Goal: Check status: Check status

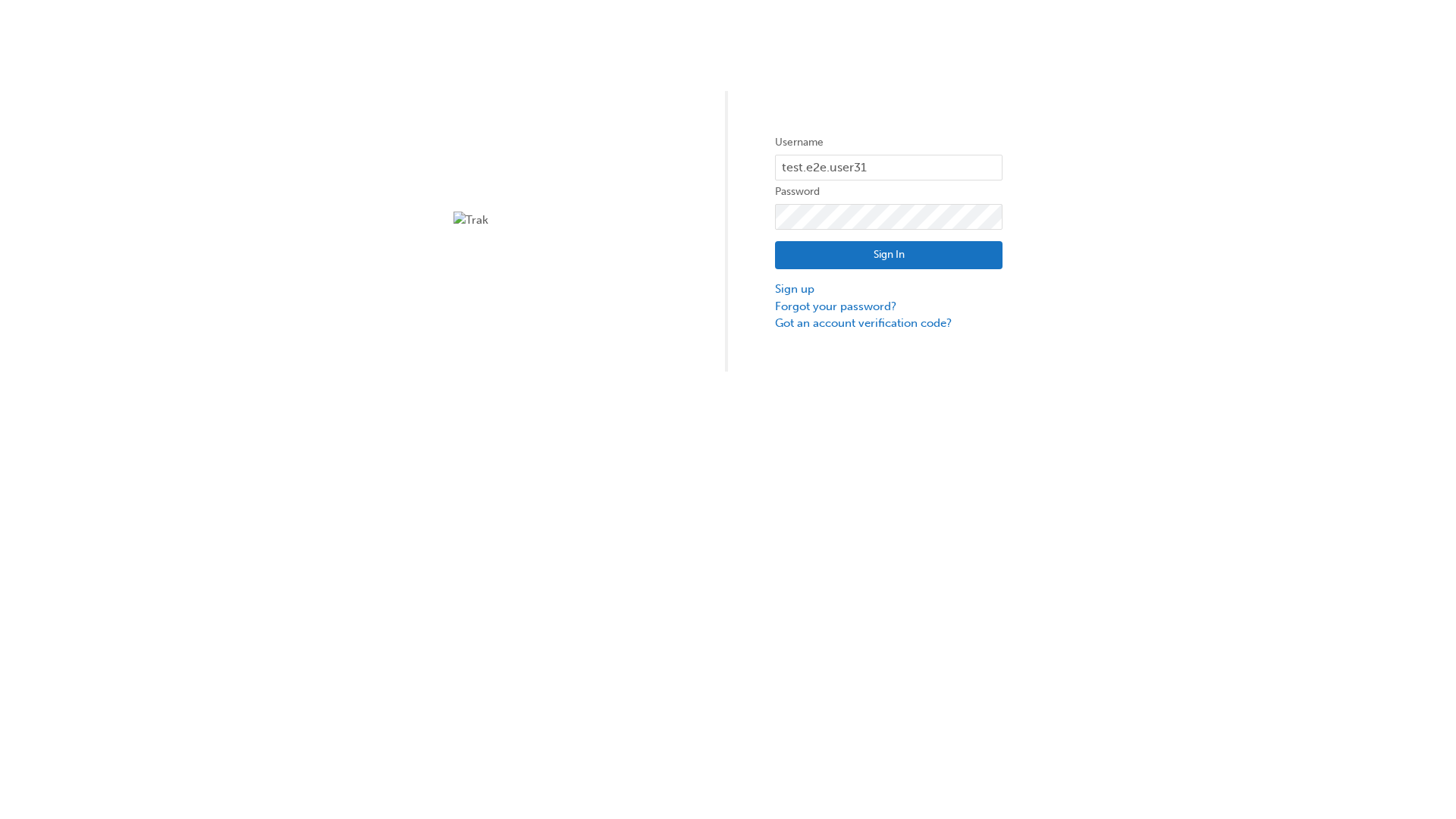
type input "test.e2e.user31"
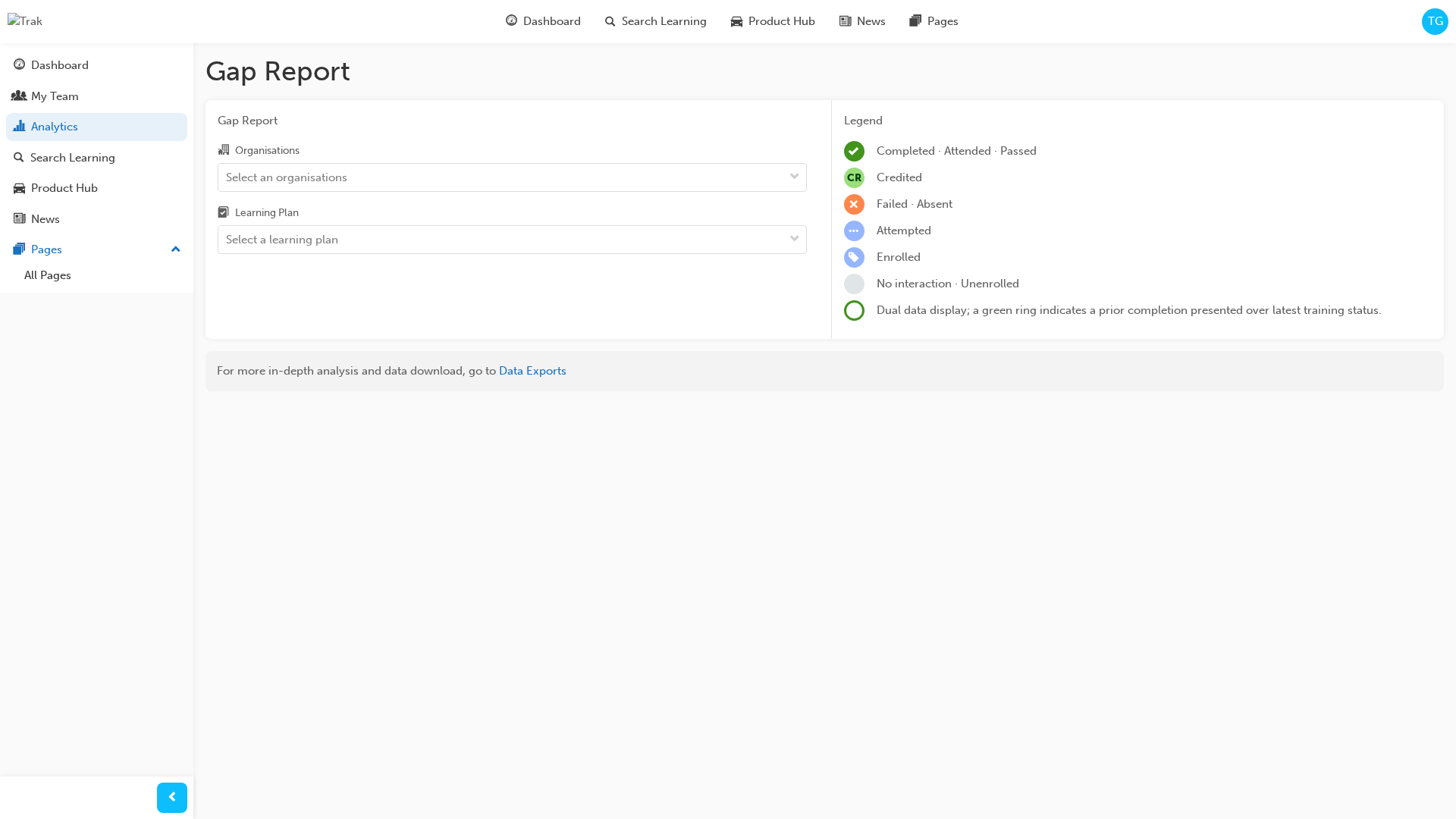
click at [227, 177] on input "Organisations Select an organisations" at bounding box center [227, 176] width 2 height 13
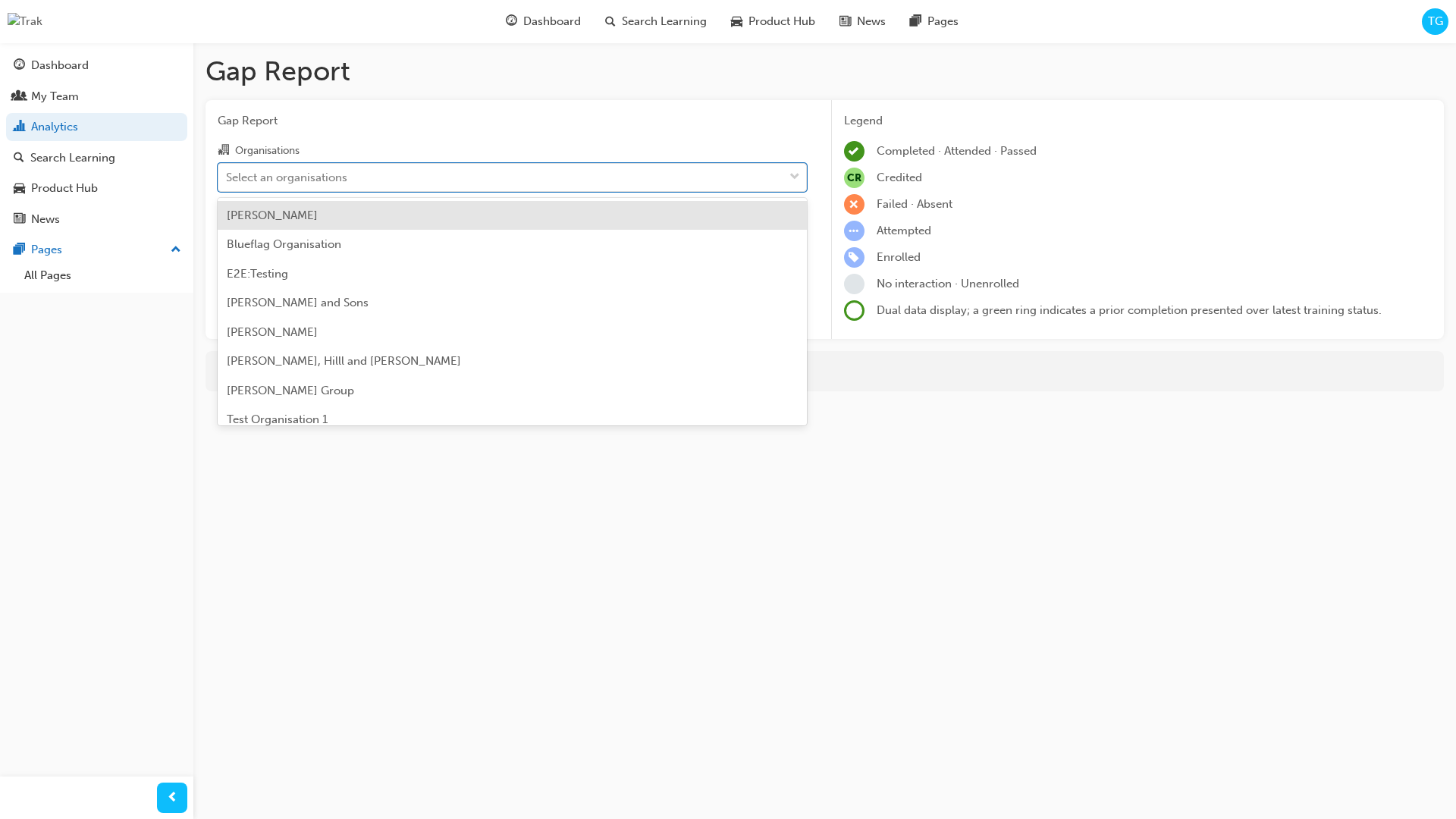
click at [227, 239] on input "Learning Plan Select a learning plan" at bounding box center [227, 238] width 2 height 13
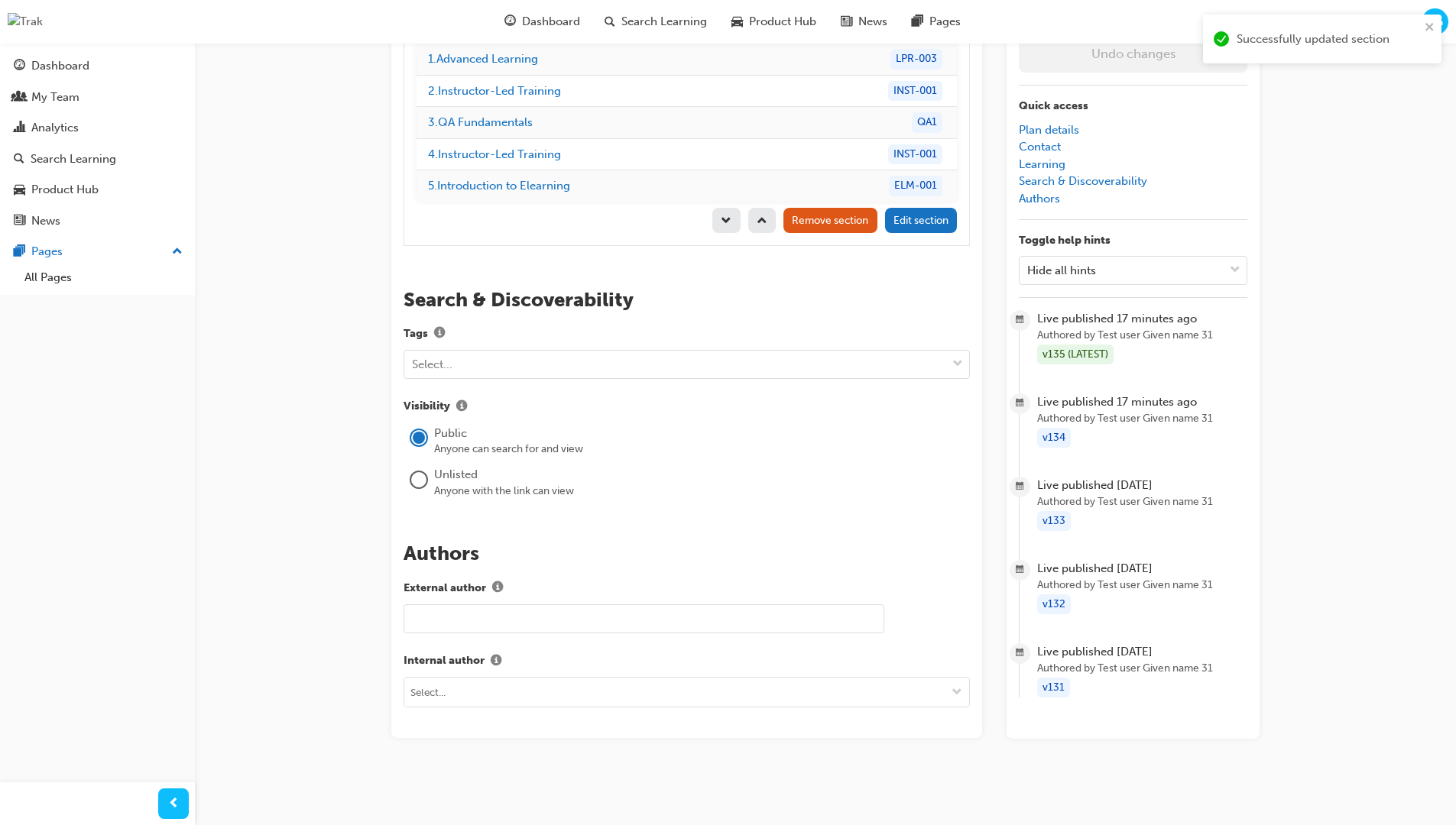
scroll to position [216, 0]
